Goal: Information Seeking & Learning: Learn about a topic

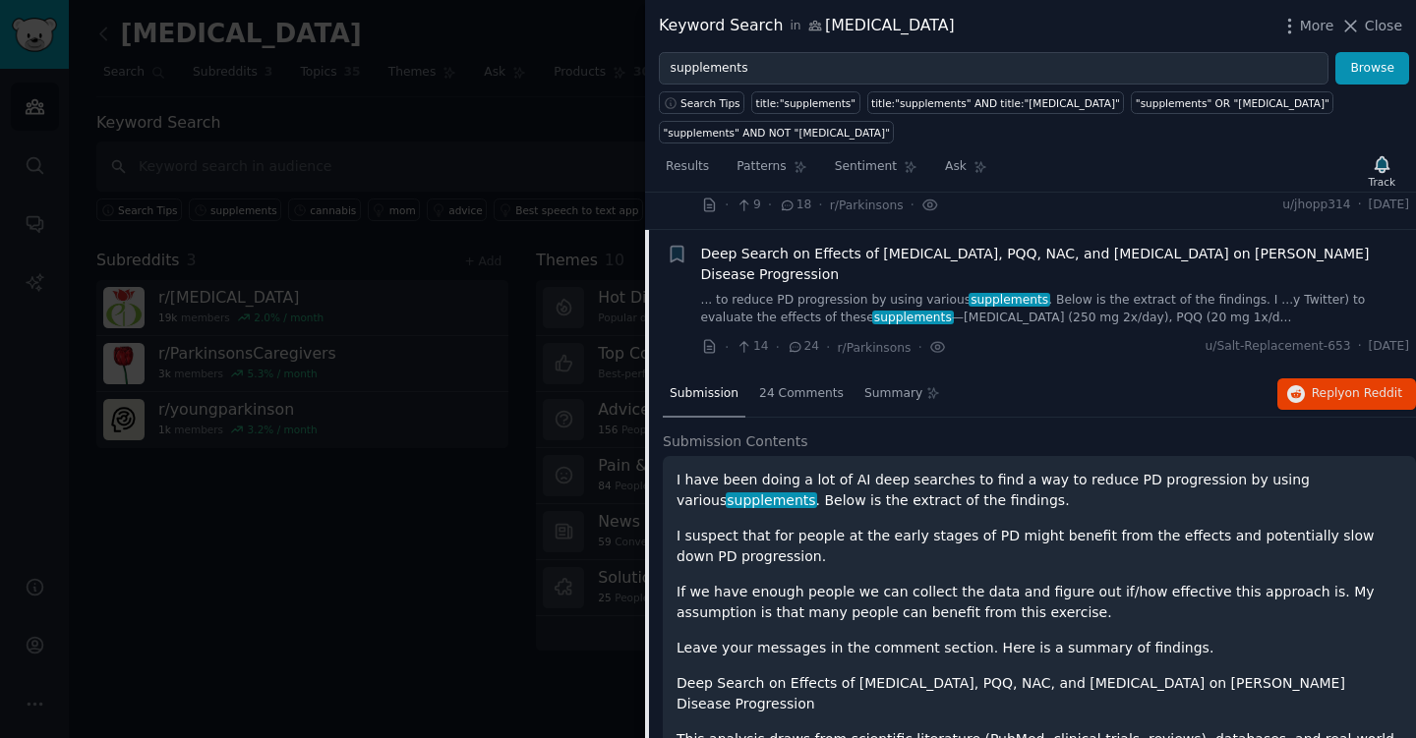
scroll to position [352, 0]
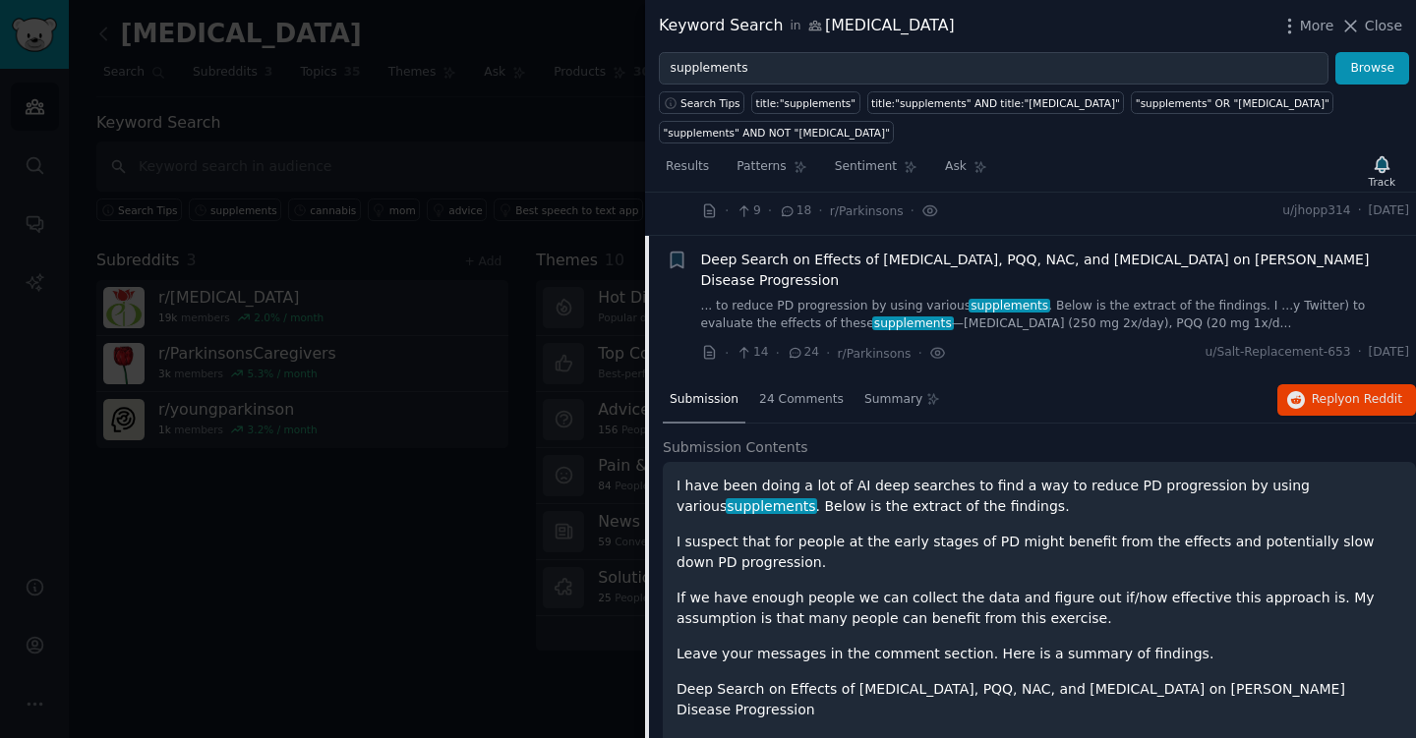
click at [1093, 261] on span "Deep Search on Effects of [MEDICAL_DATA], PQQ, NAC, and [MEDICAL_DATA] on [PERS…" at bounding box center [1055, 270] width 709 height 41
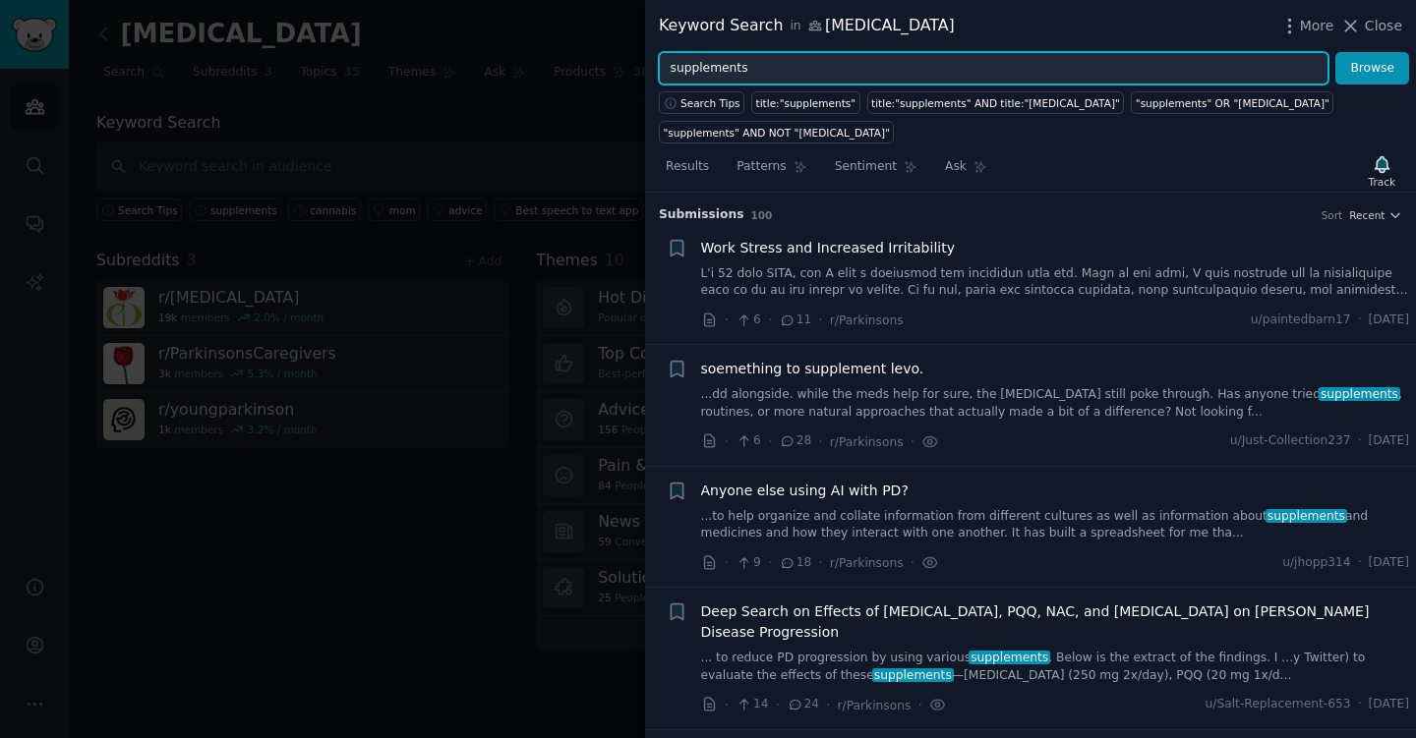
click at [895, 78] on input "supplements" at bounding box center [993, 68] width 669 height 33
type input "c"
type input "t"
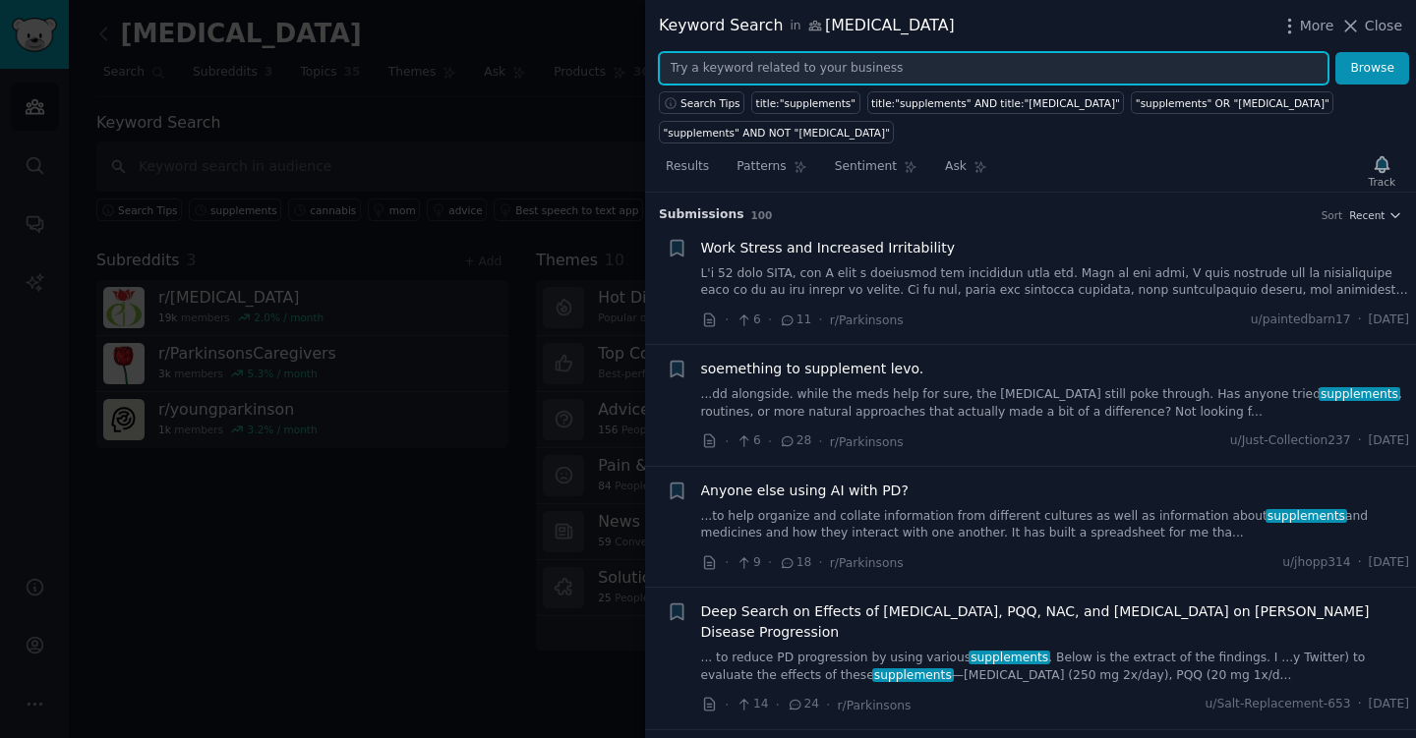
click at [746, 67] on input "text" at bounding box center [993, 68] width 669 height 33
type input "c"
type input "hemp"
click at [1335, 52] on button "Browse" at bounding box center [1372, 68] width 74 height 33
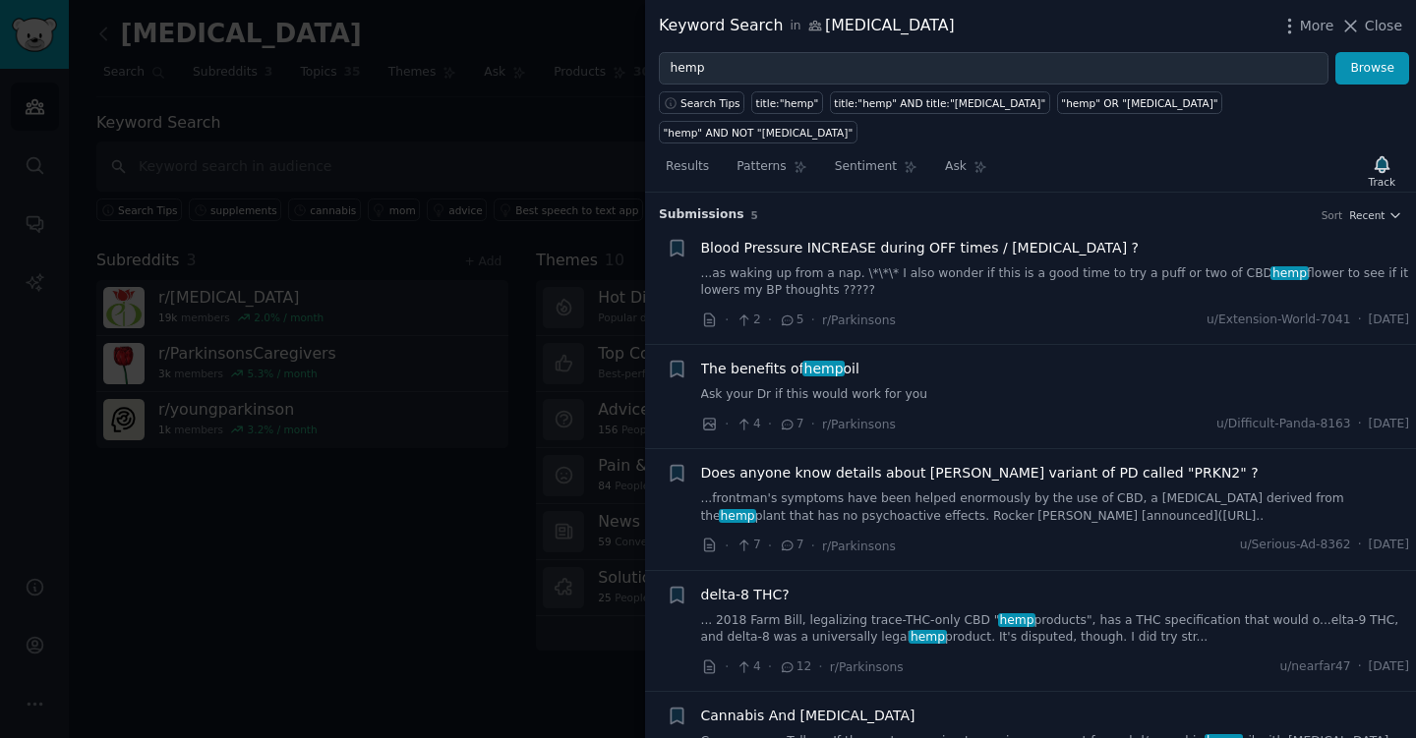
click at [426, 535] on div at bounding box center [708, 369] width 1416 height 738
